Goal: Information Seeking & Learning: Learn about a topic

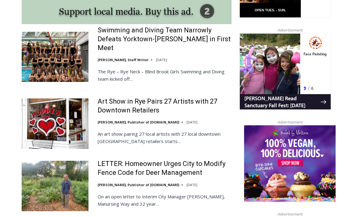
scroll to position [564, 0]
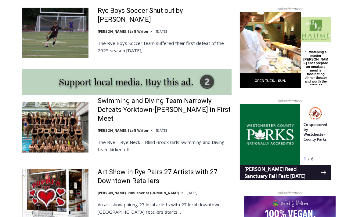
click at [50, 119] on img at bounding box center [55, 127] width 67 height 50
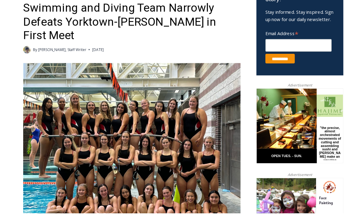
scroll to position [230, 0]
